Goal: Navigation & Orientation: Find specific page/section

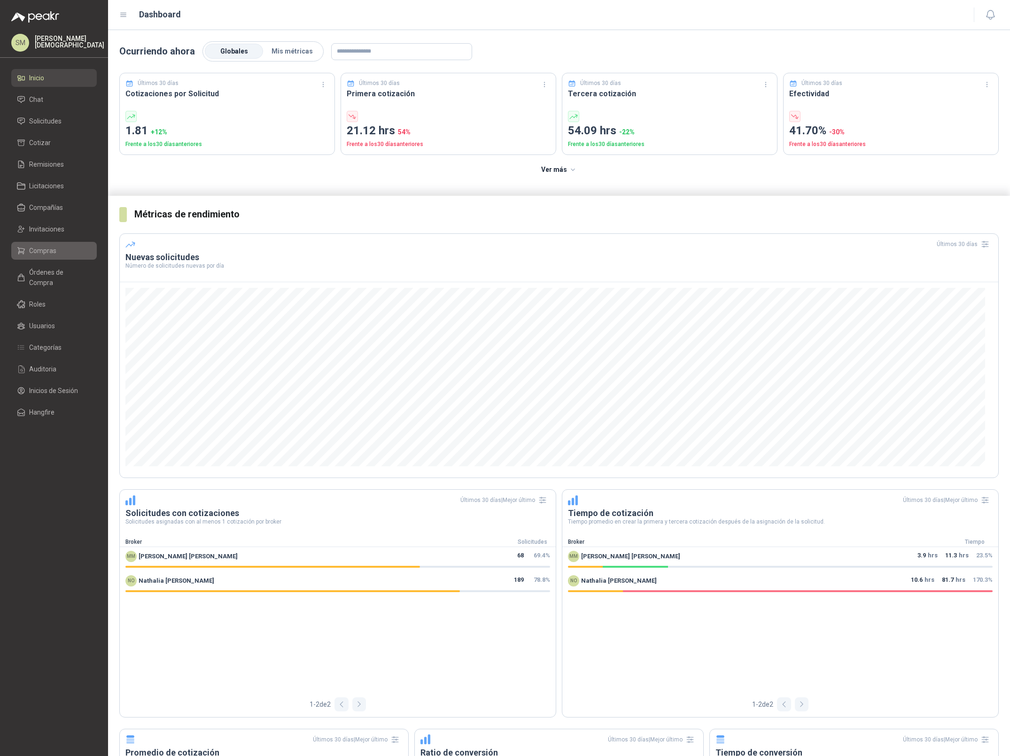
click at [51, 250] on span "Compras" at bounding box center [42, 251] width 27 height 10
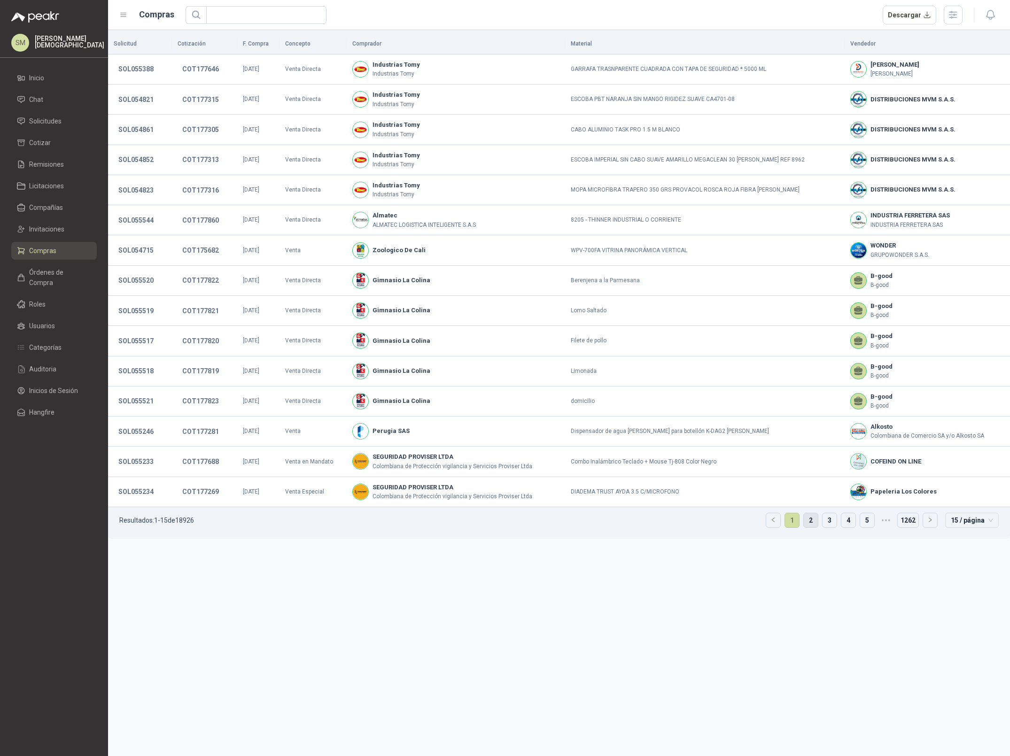
click at [809, 524] on link "2" at bounding box center [810, 520] width 14 height 14
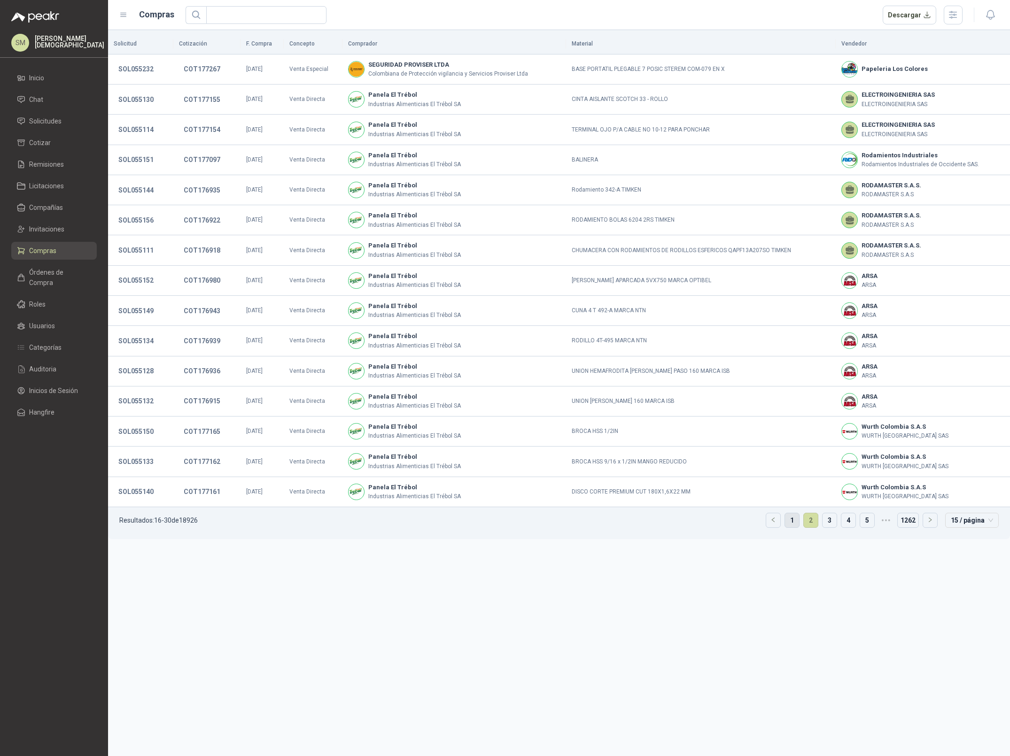
click at [792, 526] on link "1" at bounding box center [792, 520] width 14 height 14
